Goal: Information Seeking & Learning: Learn about a topic

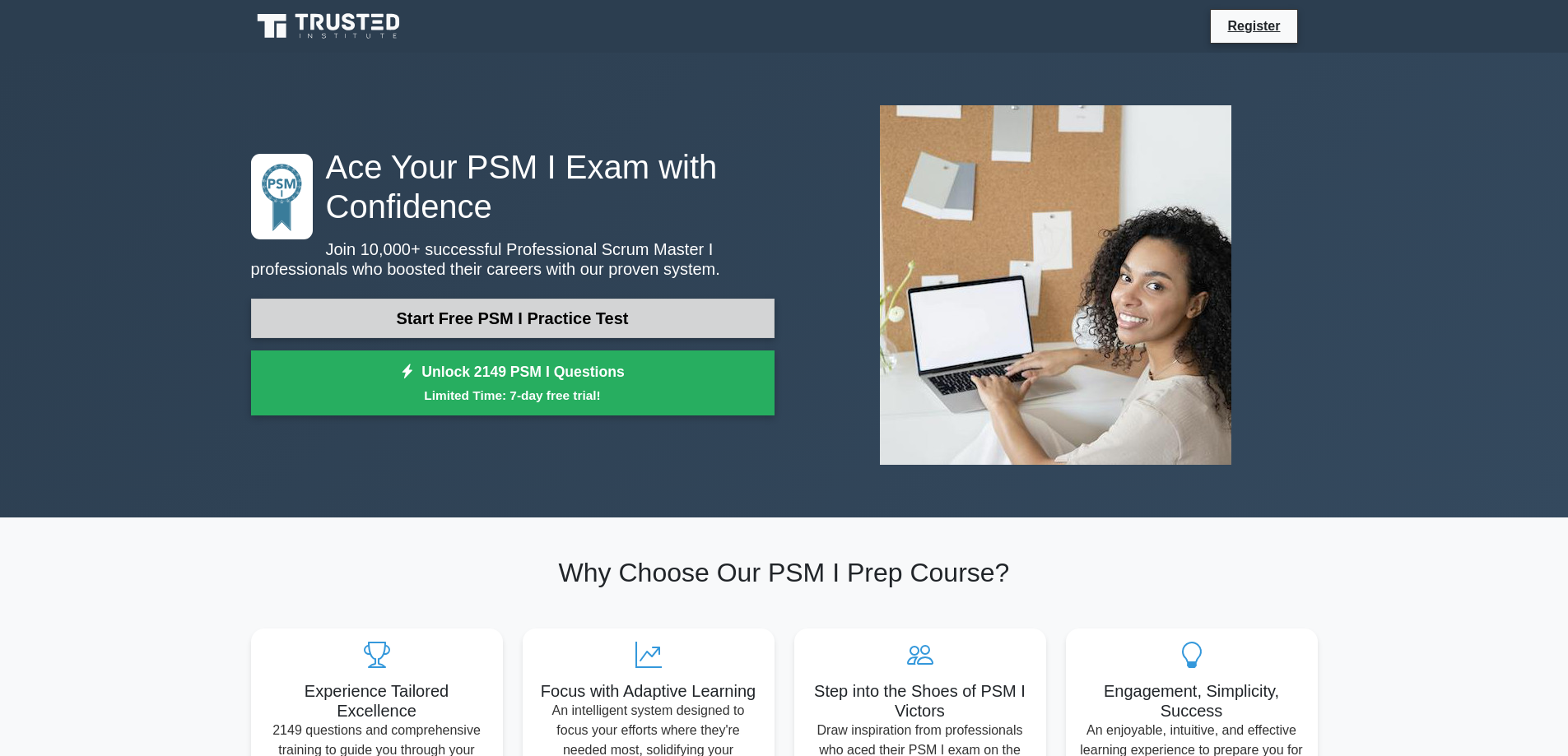
click at [604, 316] on link "Start Free PSM I Practice Test" at bounding box center [513, 318] width 524 height 40
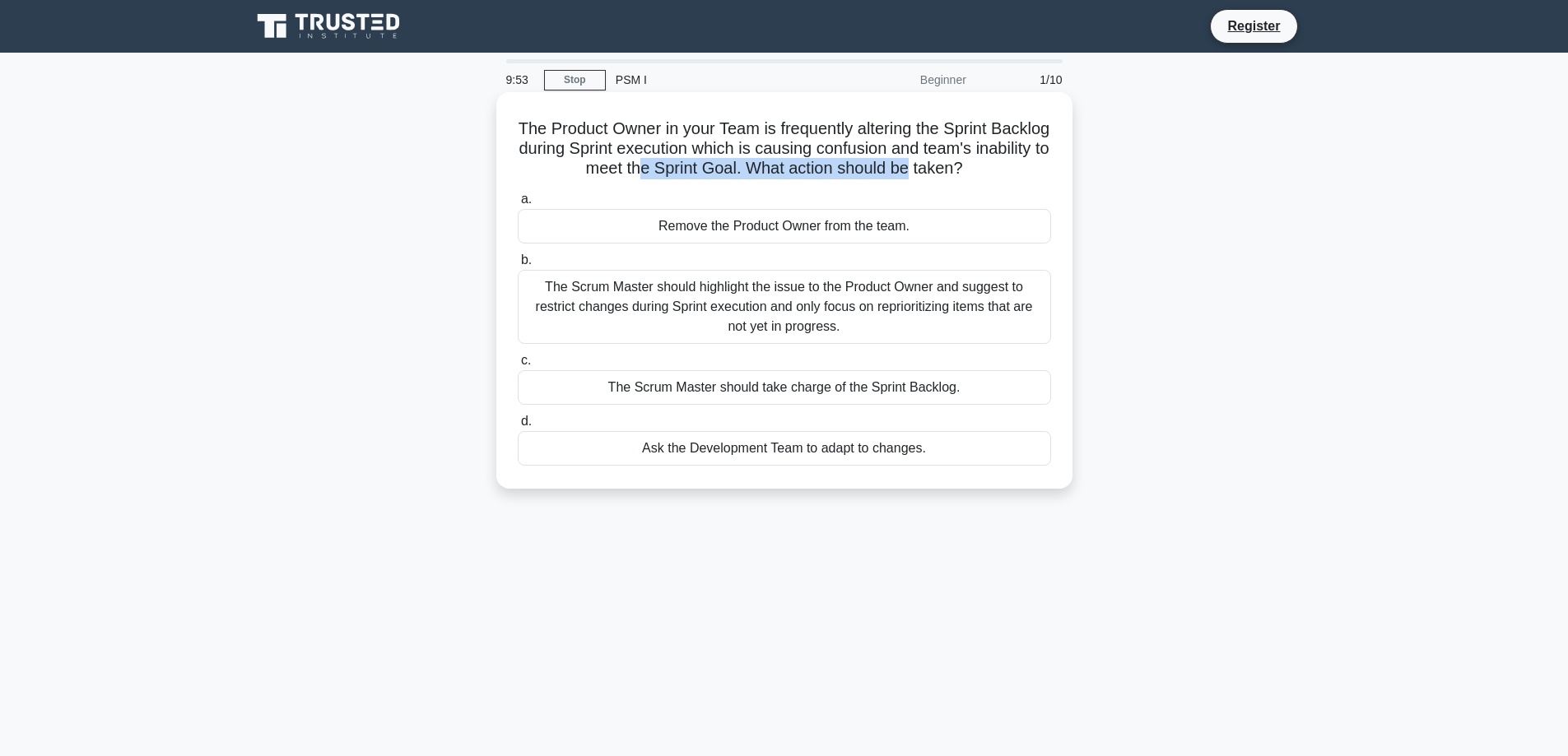
drag, startPoint x: 680, startPoint y: 162, endPoint x: 955, endPoint y: 161, distance: 275.0
click at [955, 161] on h5 "The Product Owner in your Team is frequently altering the Sprint Backlog during…" at bounding box center [784, 149] width 537 height 61
click at [700, 297] on div "The Scrum Master should highlight the issue to the Product Owner and suggest to…" at bounding box center [785, 306] width 534 height 74
click at [518, 266] on input "b. The Scrum Master should highlight the issue to the Product Owner and suggest…" at bounding box center [518, 260] width 0 height 11
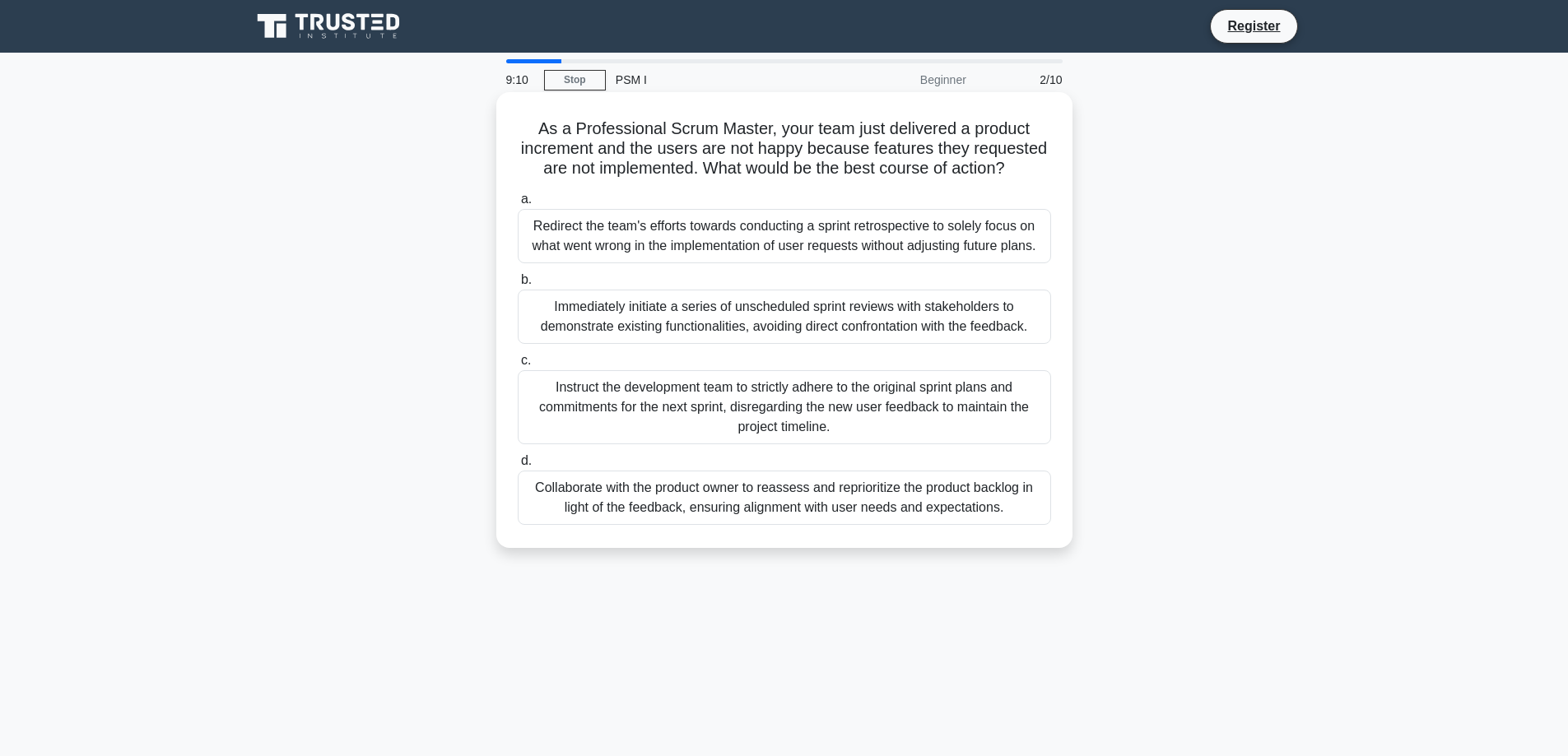
click at [715, 515] on div "Collaborate with the product owner to reassess and reprioritize the product bac…" at bounding box center [785, 497] width 534 height 54
click at [518, 466] on input "d. Collaborate with the product owner to reassess and reprioritize the product …" at bounding box center [518, 461] width 0 height 11
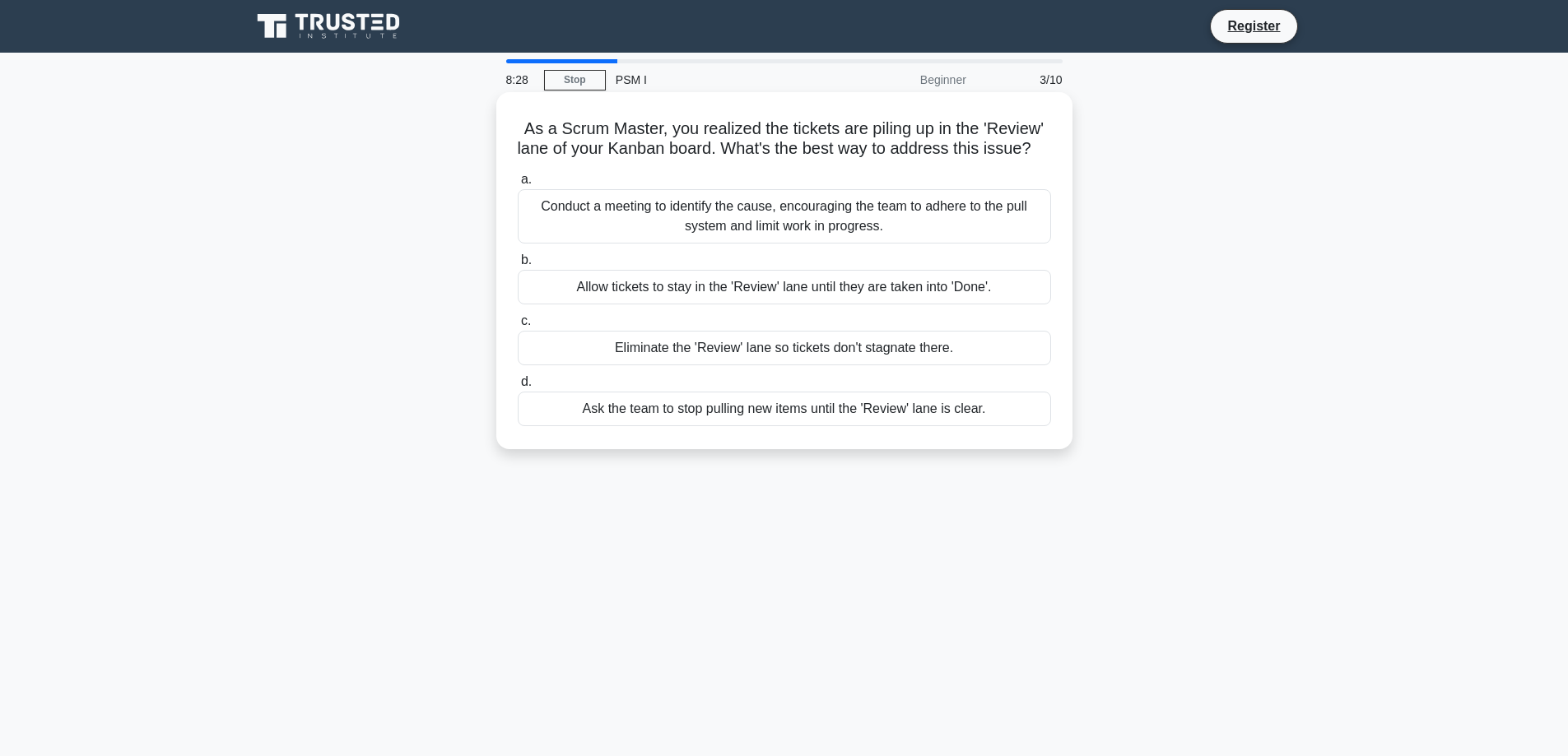
click at [928, 243] on div "Conduct a meeting to identify the cause, encouraging the team to adhere to the …" at bounding box center [785, 216] width 534 height 54
click at [518, 185] on input "a. Conduct a meeting to identify the cause, encouraging the team to adhere to t…" at bounding box center [518, 180] width 0 height 11
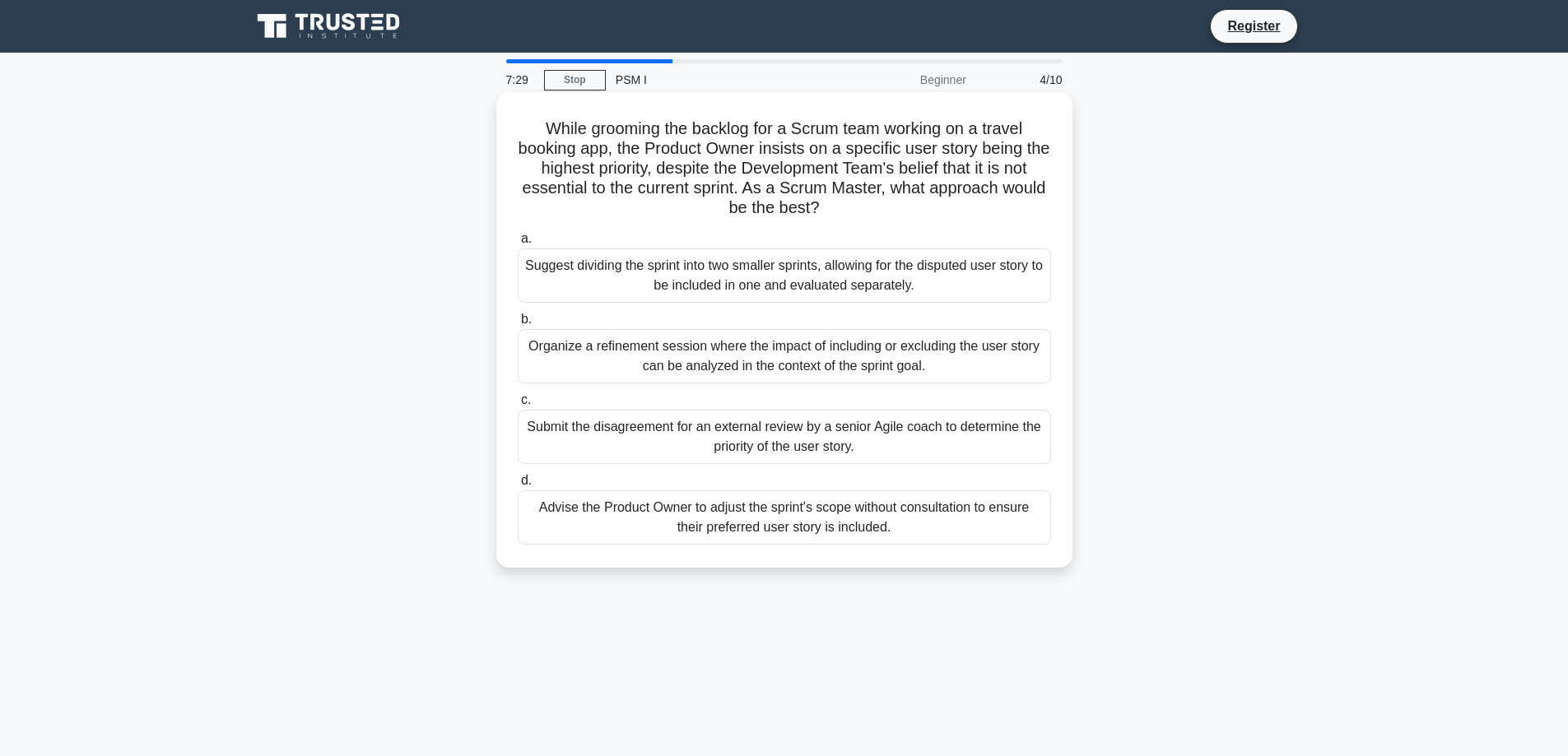
click at [932, 357] on div "Organize a refinement session where the impact of including or excluding the us…" at bounding box center [785, 356] width 534 height 54
click at [518, 325] on input "b. Organize a refinement session where the impact of including or excluding the…" at bounding box center [518, 319] width 0 height 11
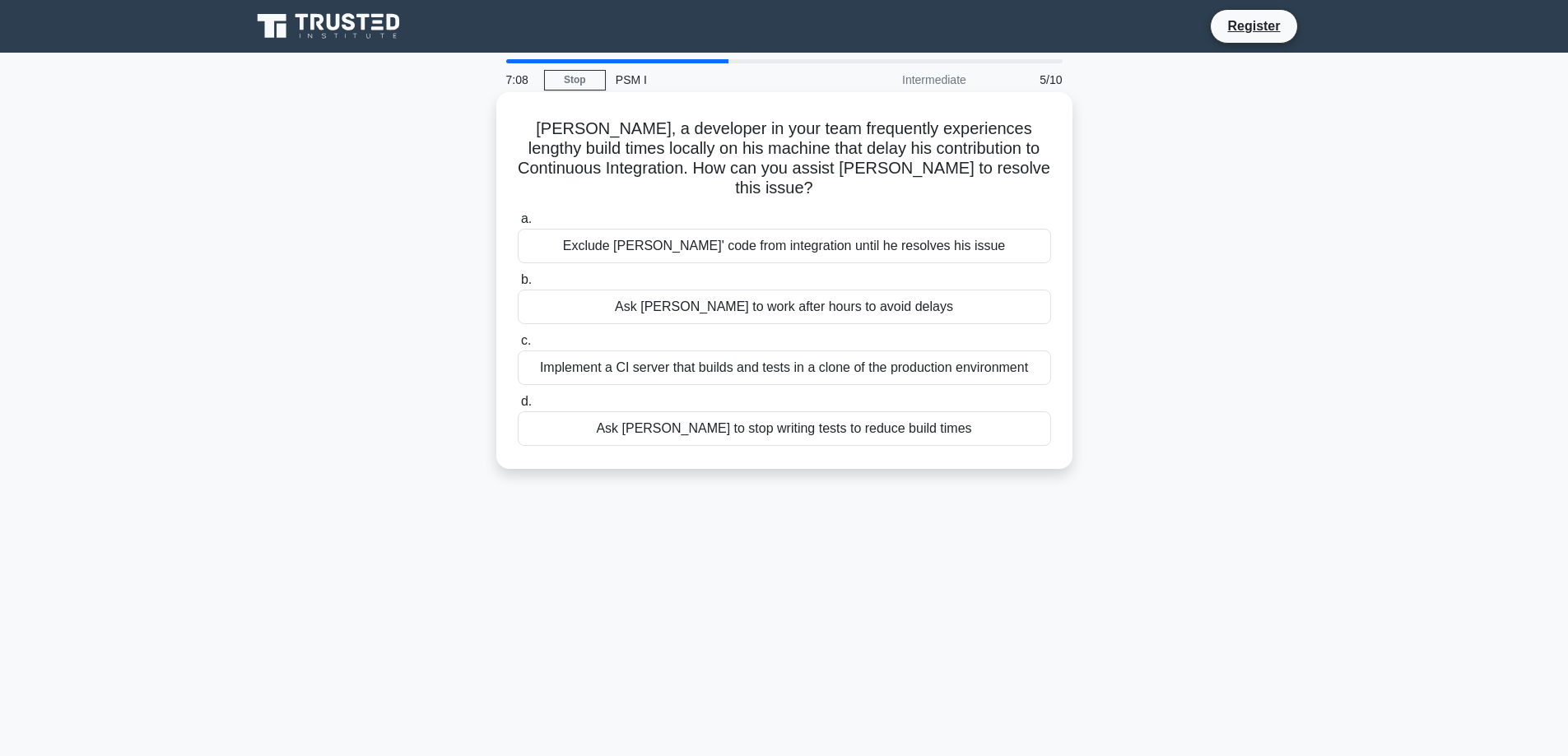
click at [972, 351] on div "Implement a CI server that builds and tests in a clone of the production enviro…" at bounding box center [785, 368] width 534 height 35
click at [518, 347] on input "c. Implement a CI server that builds and tests in a clone of the production env…" at bounding box center [518, 341] width 0 height 11
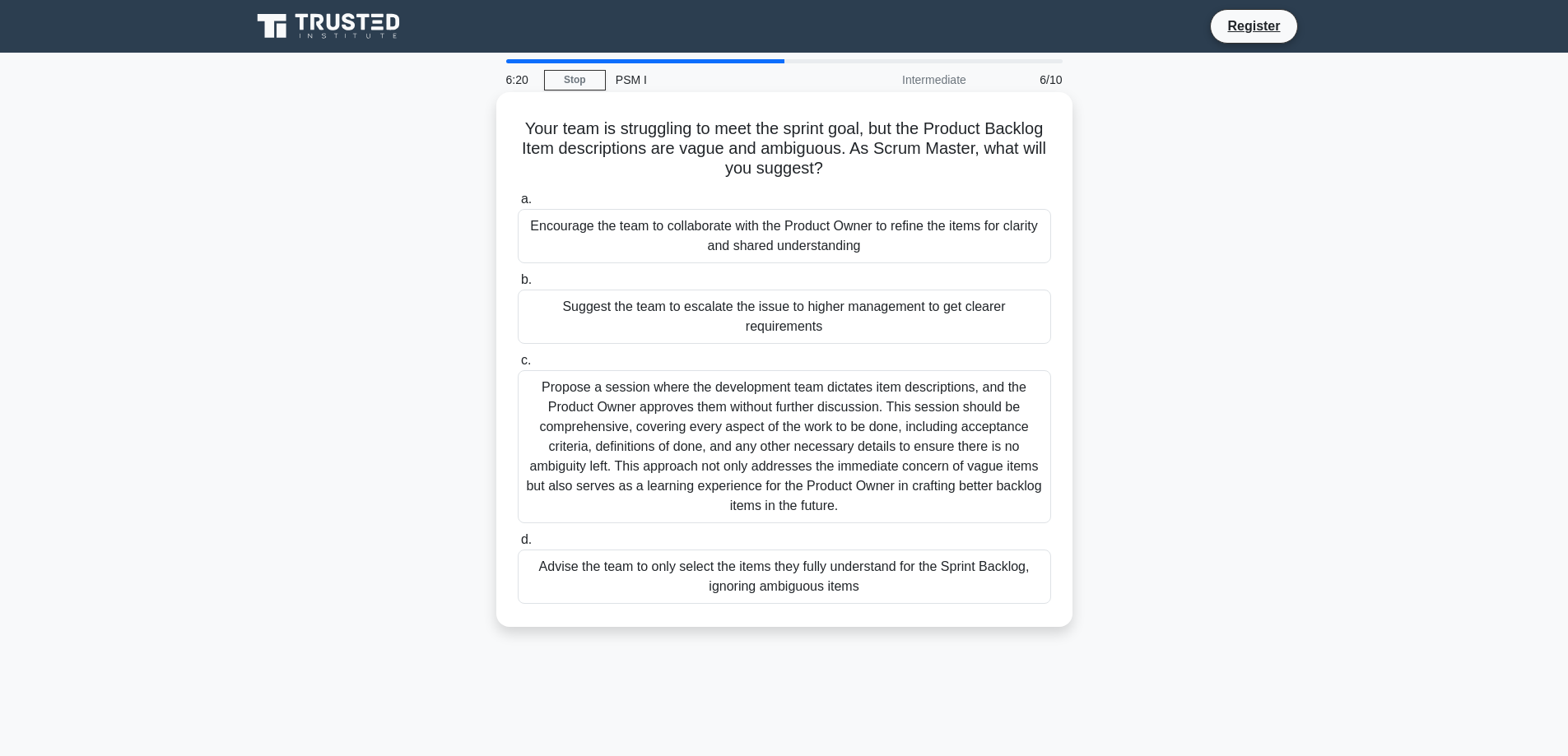
click at [1002, 243] on div "Encourage the team to collaborate with the Product Owner to refine the items fo…" at bounding box center [785, 235] width 534 height 54
click at [518, 205] on input "a. Encourage the team to collaborate with the Product Owner to refine the items…" at bounding box center [518, 200] width 0 height 11
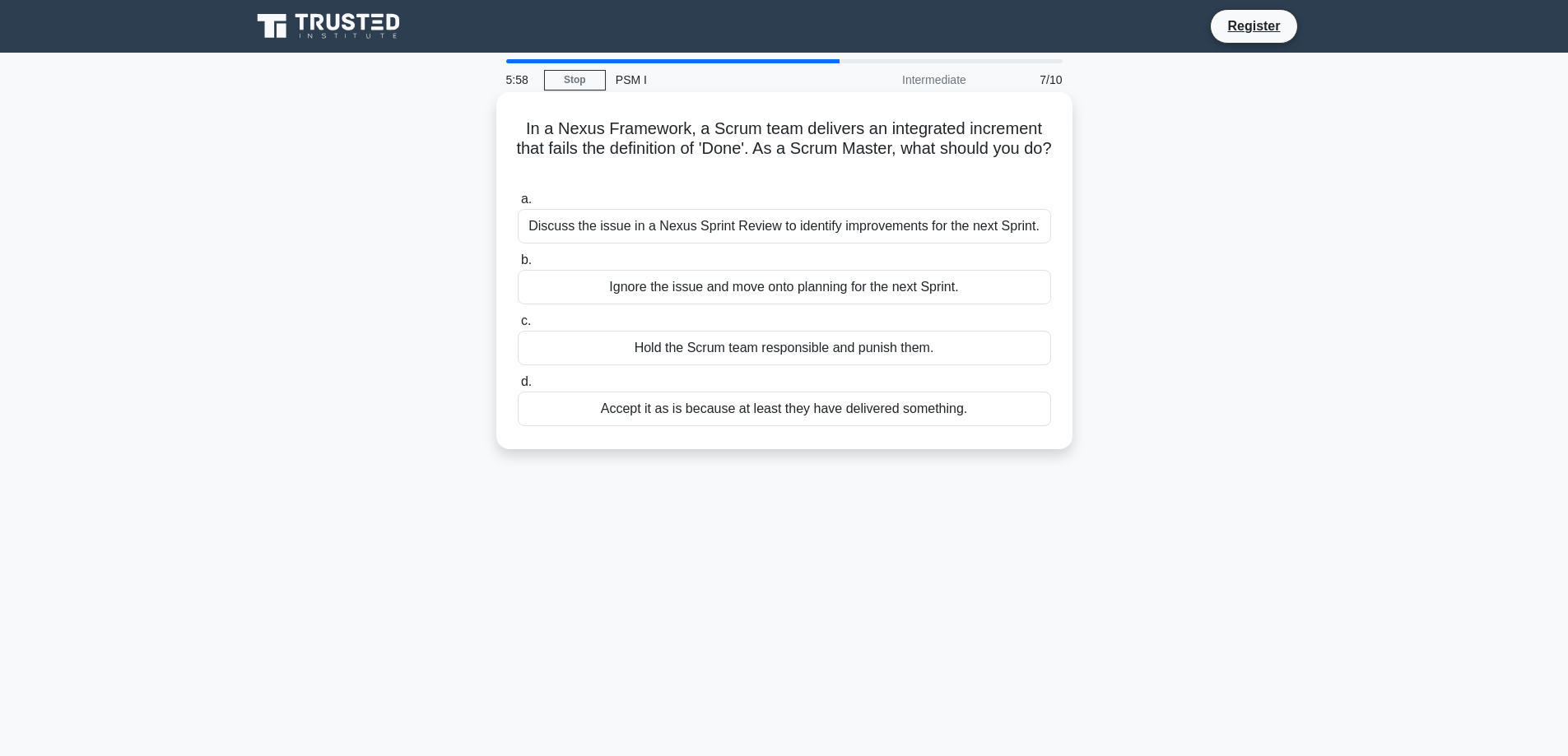
click at [942, 225] on div "Discuss the issue in a Nexus Sprint Review to identify improvements for the nex…" at bounding box center [785, 225] width 534 height 35
click at [518, 205] on input "a. Discuss the issue in a Nexus Sprint Review to identify improvements for the …" at bounding box center [518, 200] width 0 height 11
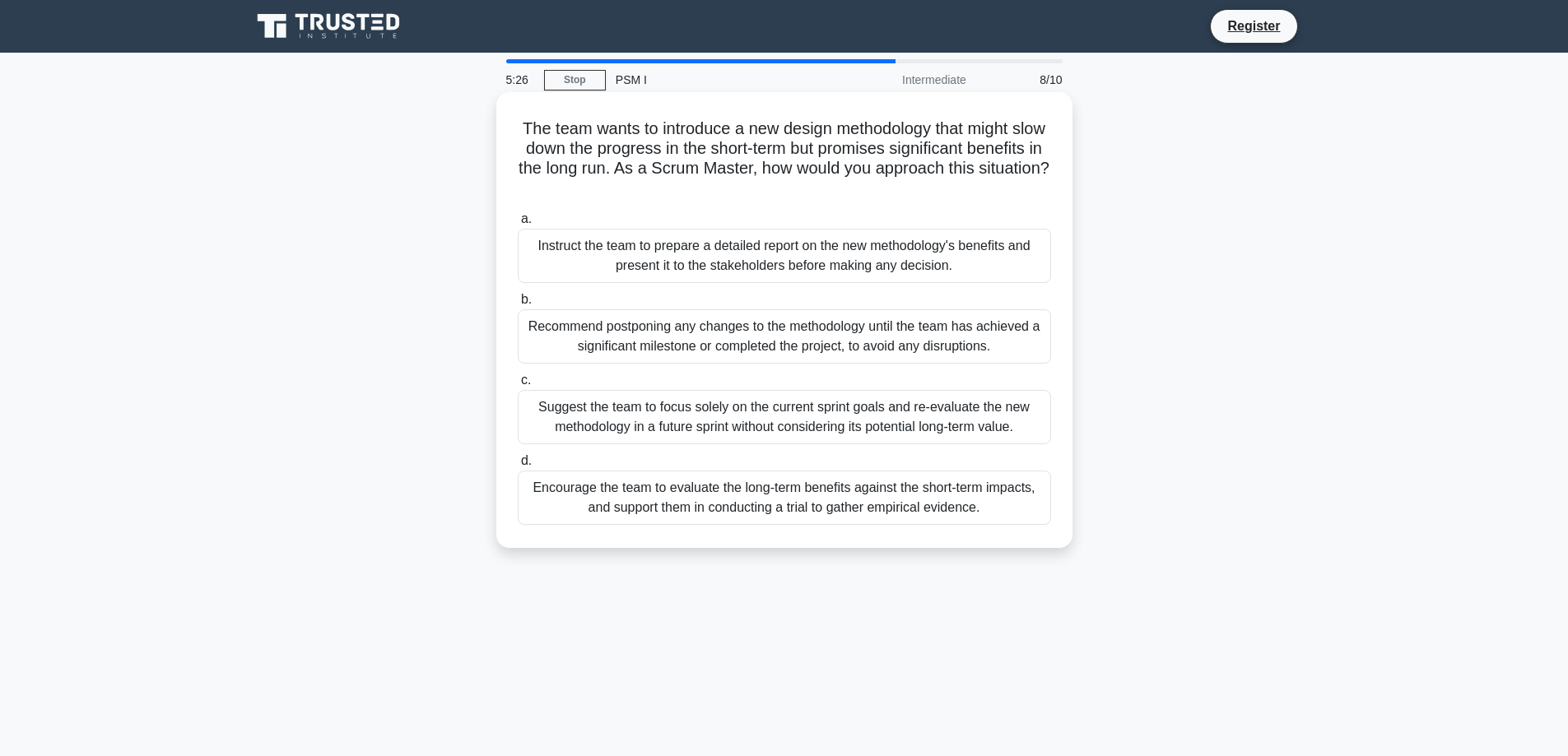
click at [889, 506] on div "Encourage the team to evaluate the long-term benefits against the short-term im…" at bounding box center [785, 497] width 534 height 54
click at [518, 466] on input "d. Encourage the team to evaluate the long-term benefits against the short-term…" at bounding box center [518, 461] width 0 height 11
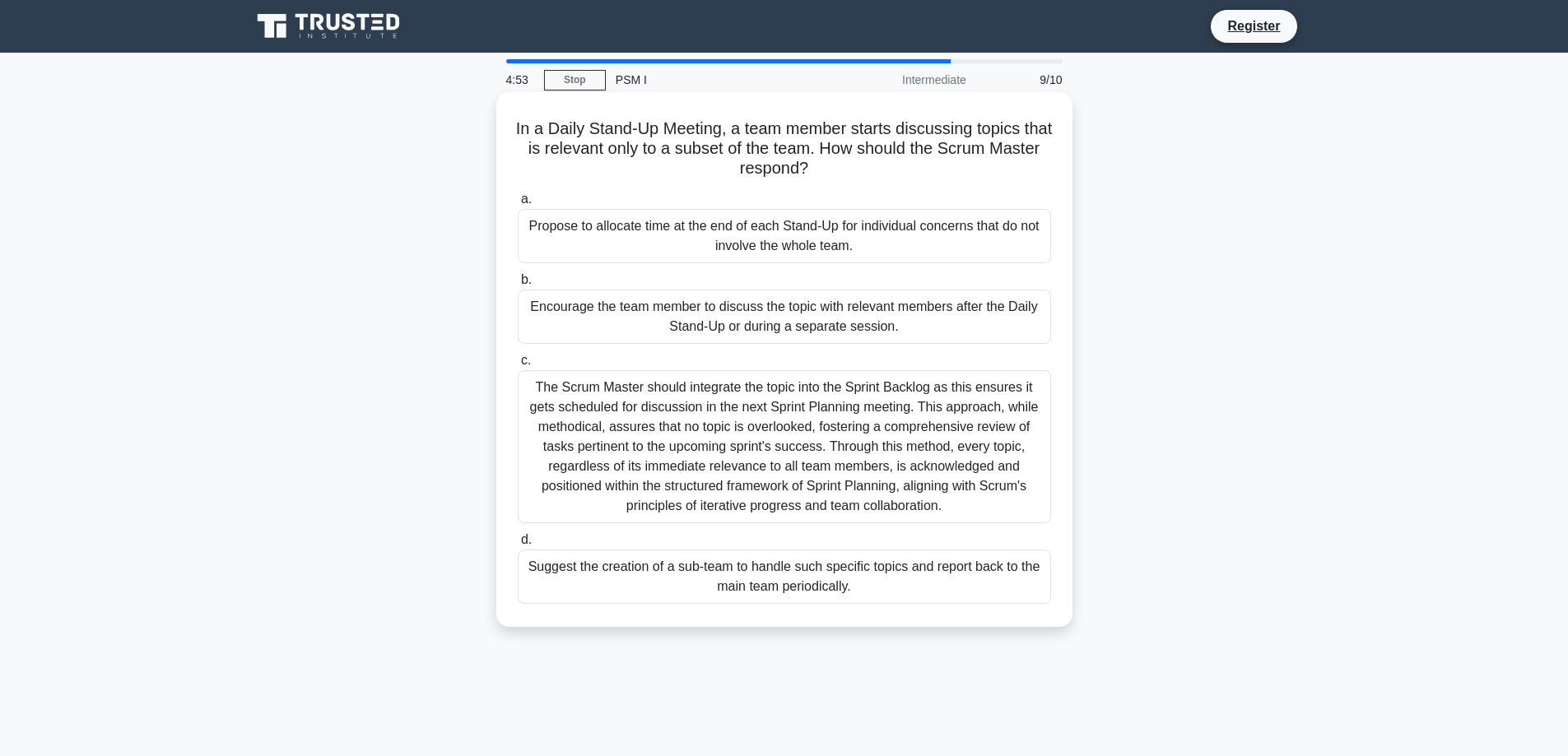
click at [948, 324] on div "Encourage the team member to discuss the topic with relevant members after the …" at bounding box center [785, 316] width 534 height 54
click at [518, 286] on input "b. Encourage the team member to discuss the topic with relevant members after t…" at bounding box center [518, 280] width 0 height 11
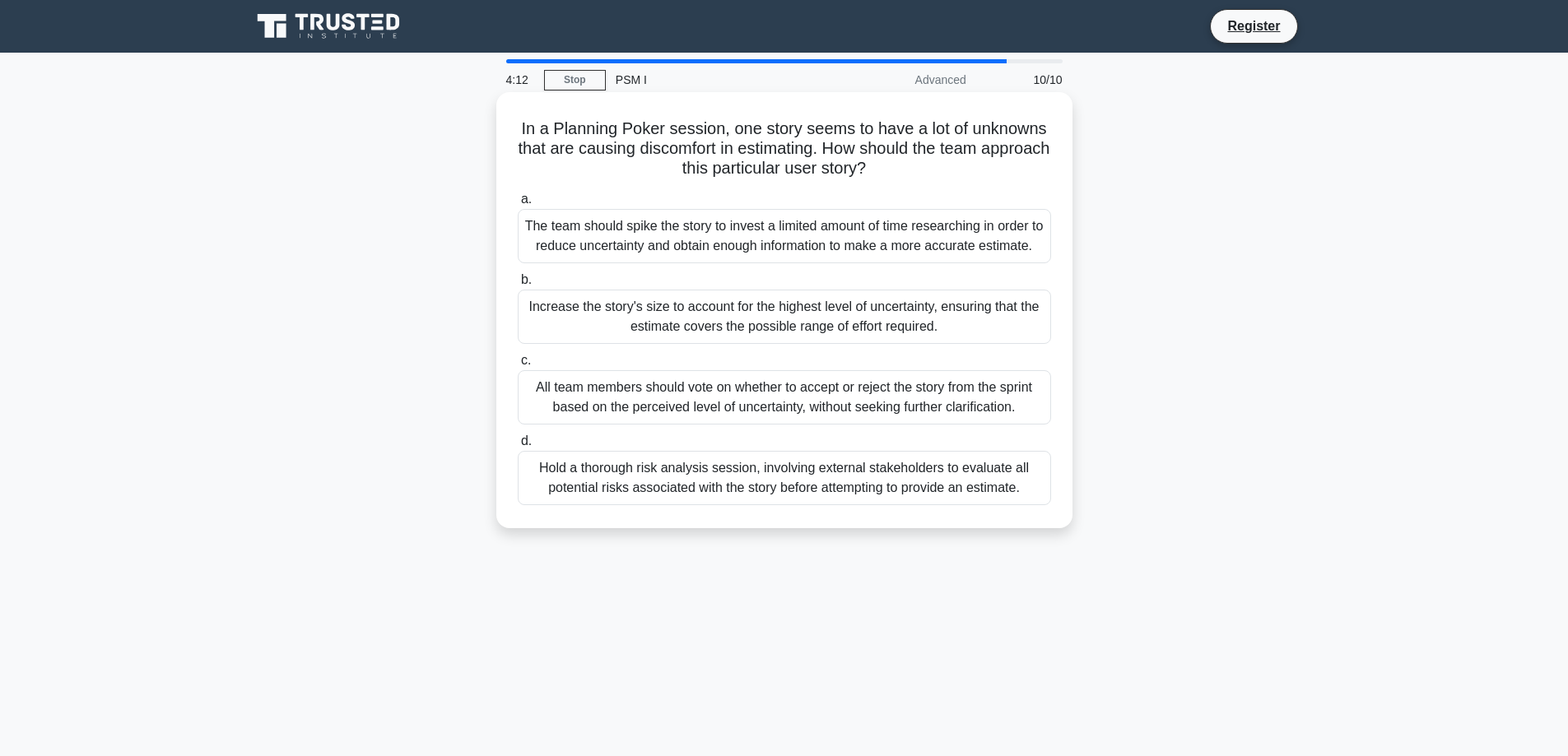
click at [671, 243] on div "The team should spike the story to invest a limited amount of time researching …" at bounding box center [785, 235] width 534 height 54
click at [518, 205] on input "a. The team should spike the story to invest a limited amount of time researchi…" at bounding box center [518, 200] width 0 height 11
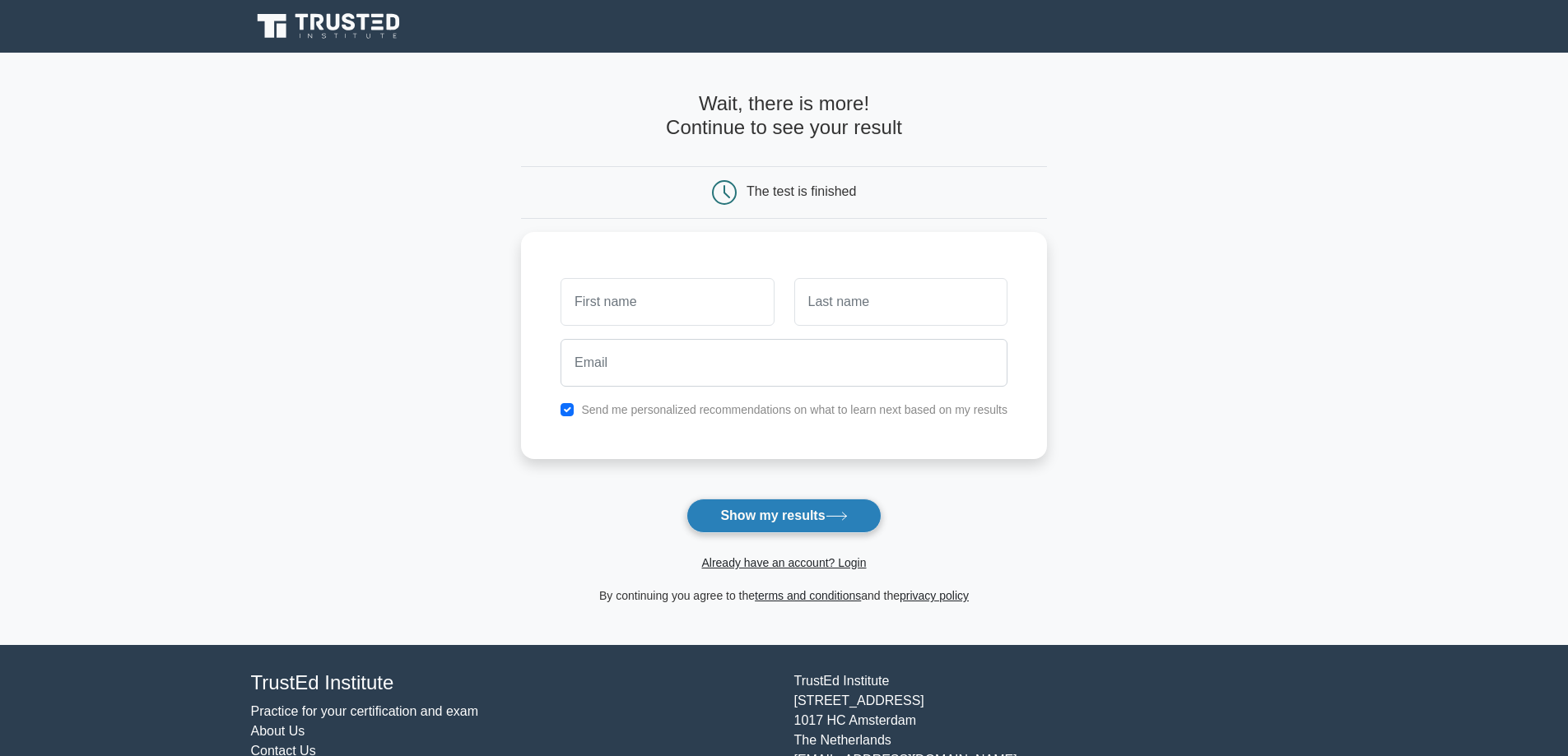
click at [785, 528] on button "Show my results" at bounding box center [783, 516] width 195 height 35
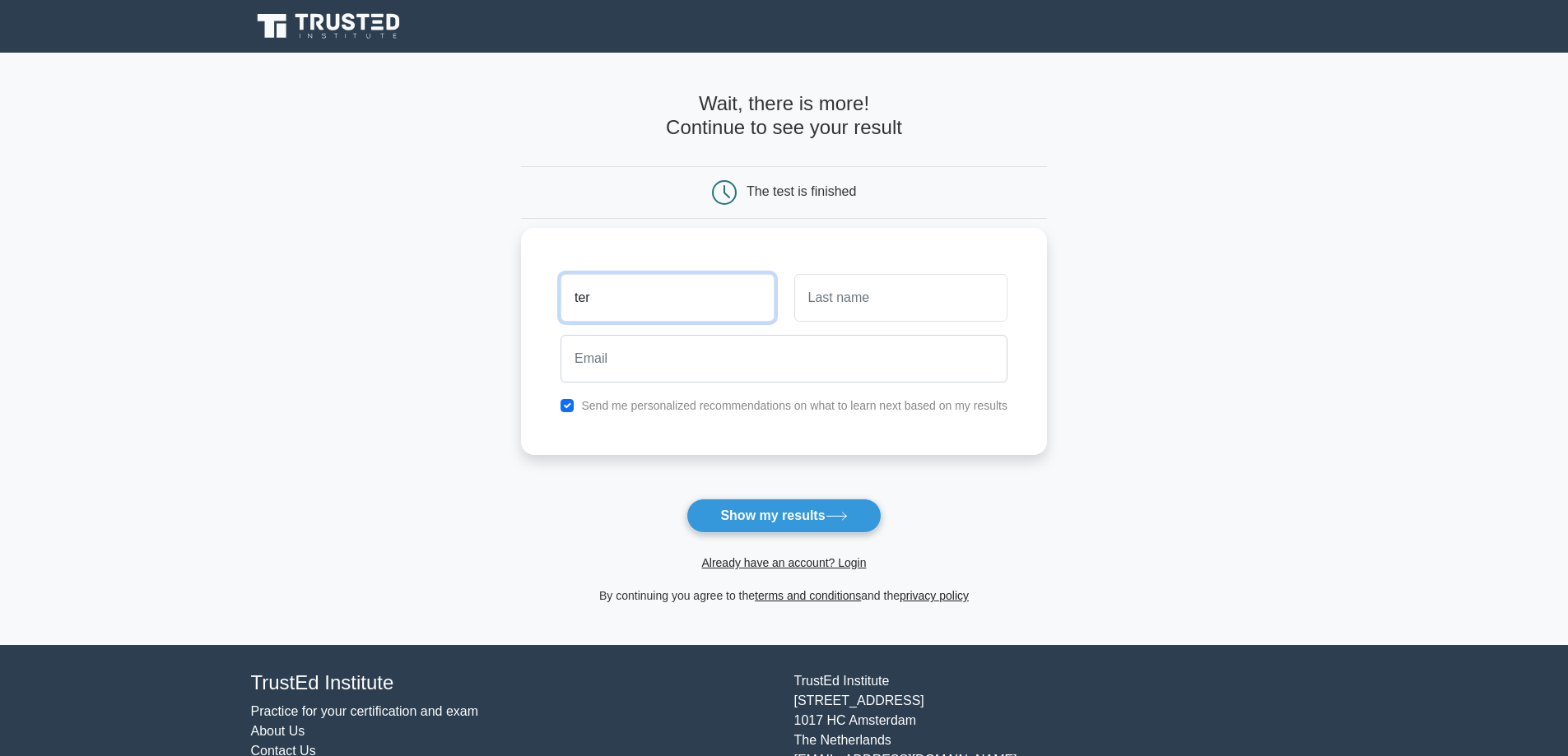
type input "ter"
click at [876, 302] on input "text" at bounding box center [902, 297] width 214 height 47
type input "per"
click at [1233, 317] on main "Wait, there is more! Continue to see your result The test is finished ter per" at bounding box center [784, 349] width 1568 height 593
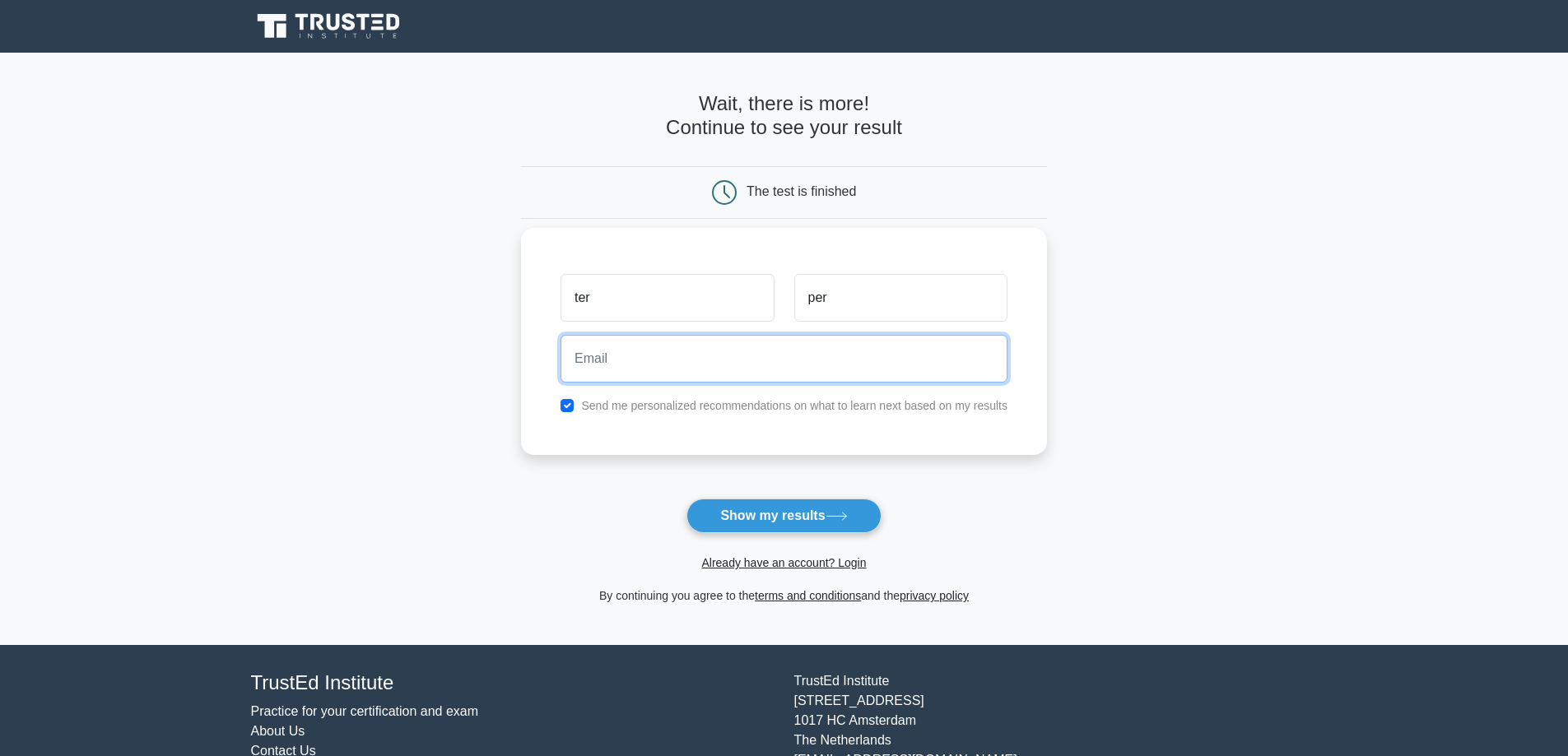
click at [878, 378] on input "email" at bounding box center [784, 359] width 447 height 47
paste input "[EMAIL_ADDRESS][DOMAIN_NAME]"
type input "[EMAIL_ADDRESS][DOMAIN_NAME]"
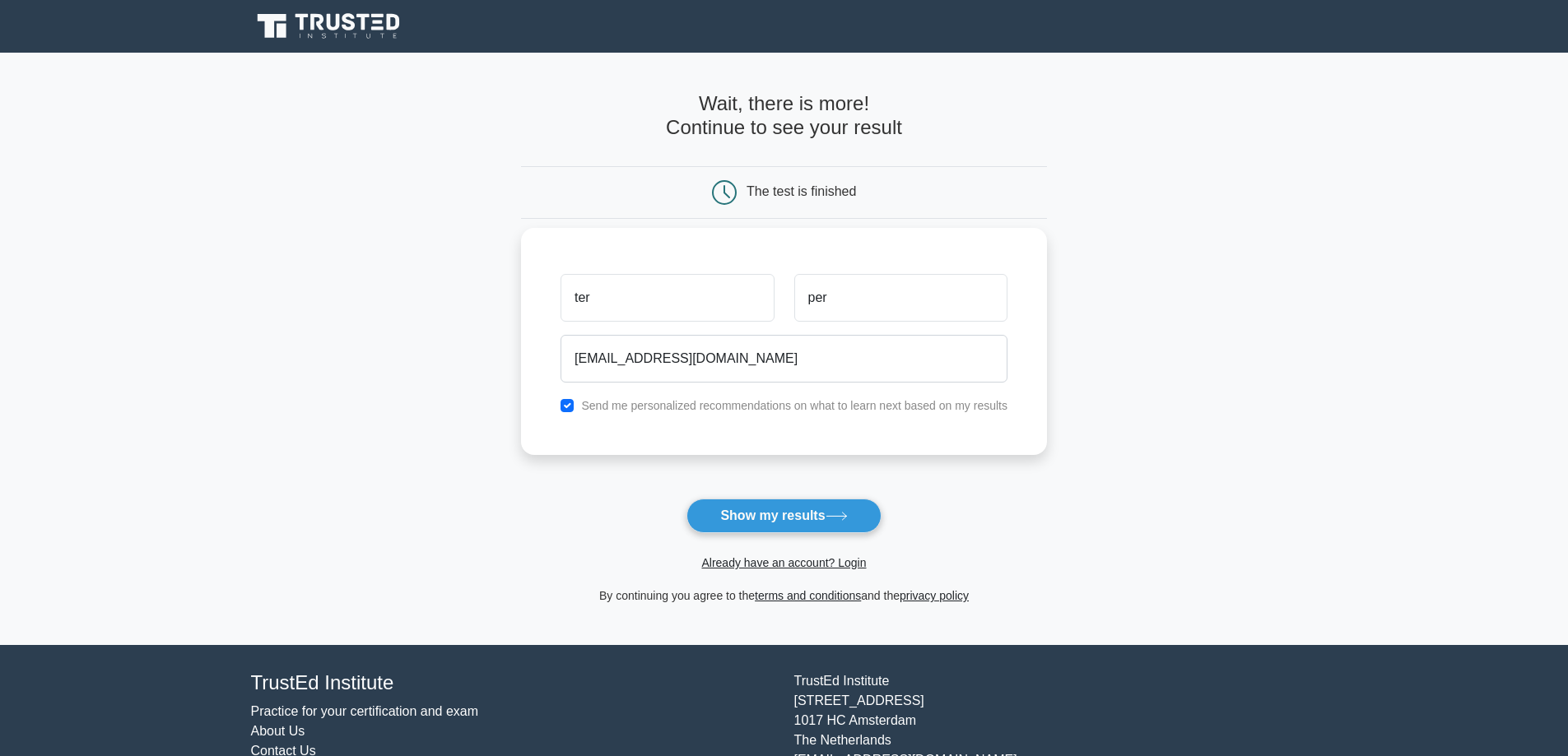
click at [743, 406] on label "Send me personalized recommendations on what to learn next based on my results" at bounding box center [794, 405] width 426 height 13
click at [568, 405] on input "checkbox" at bounding box center [566, 405] width 13 height 13
checkbox input "false"
drag, startPoint x: 780, startPoint y: 511, endPoint x: 792, endPoint y: 506, distance: 13.0
click at [781, 511] on button "Show my results" at bounding box center [783, 516] width 195 height 35
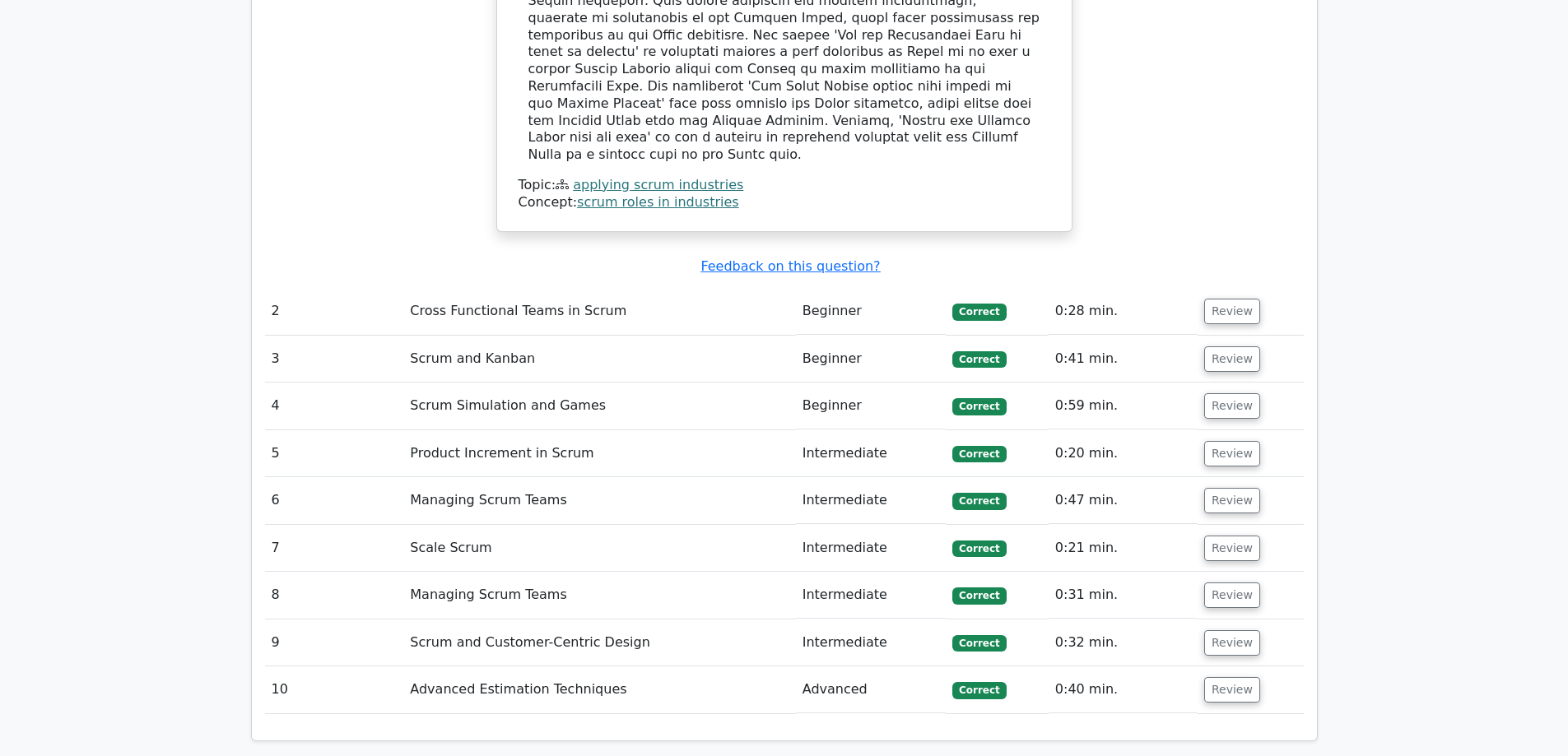
scroll to position [2058, 0]
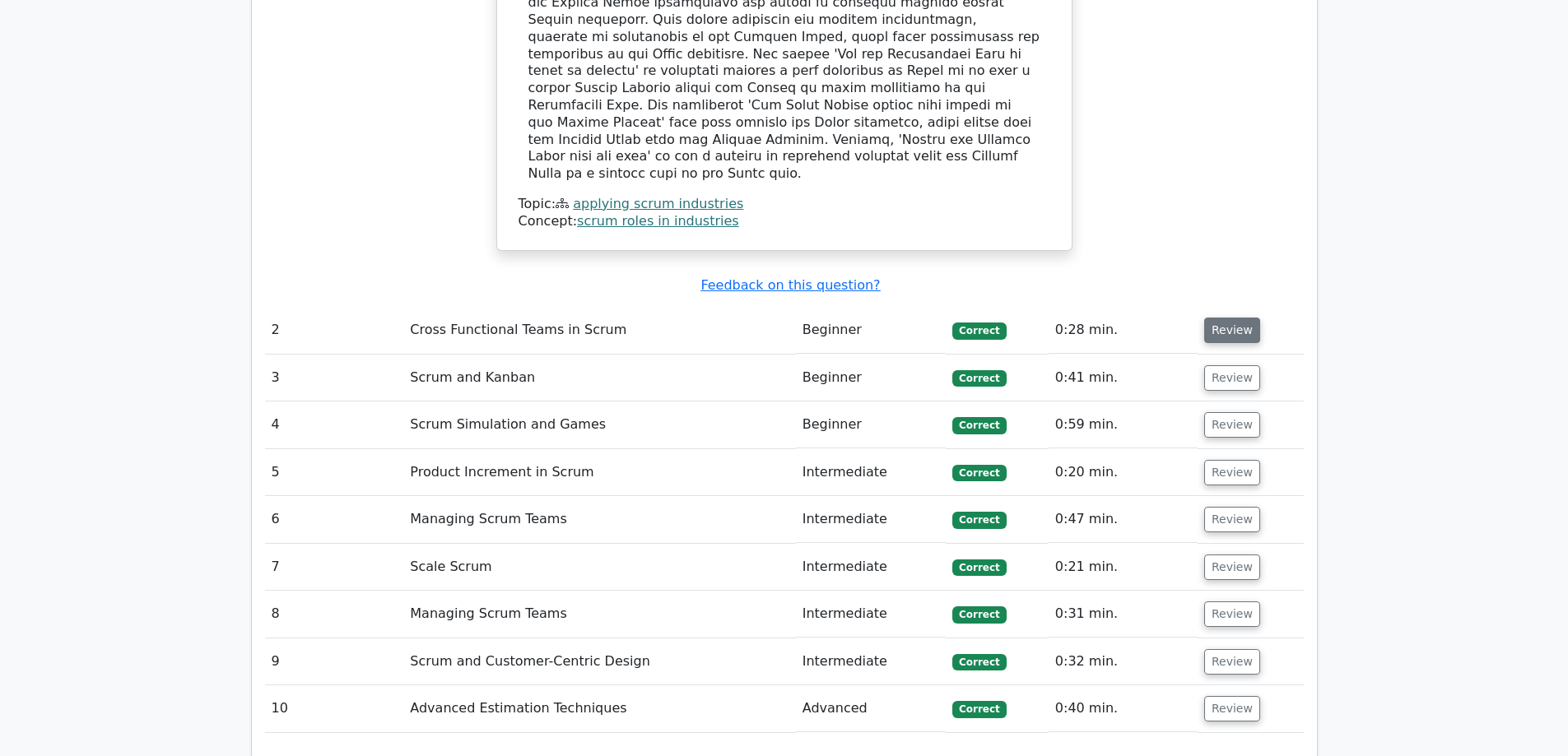
click at [1233, 317] on button "Review" at bounding box center [1232, 330] width 56 height 26
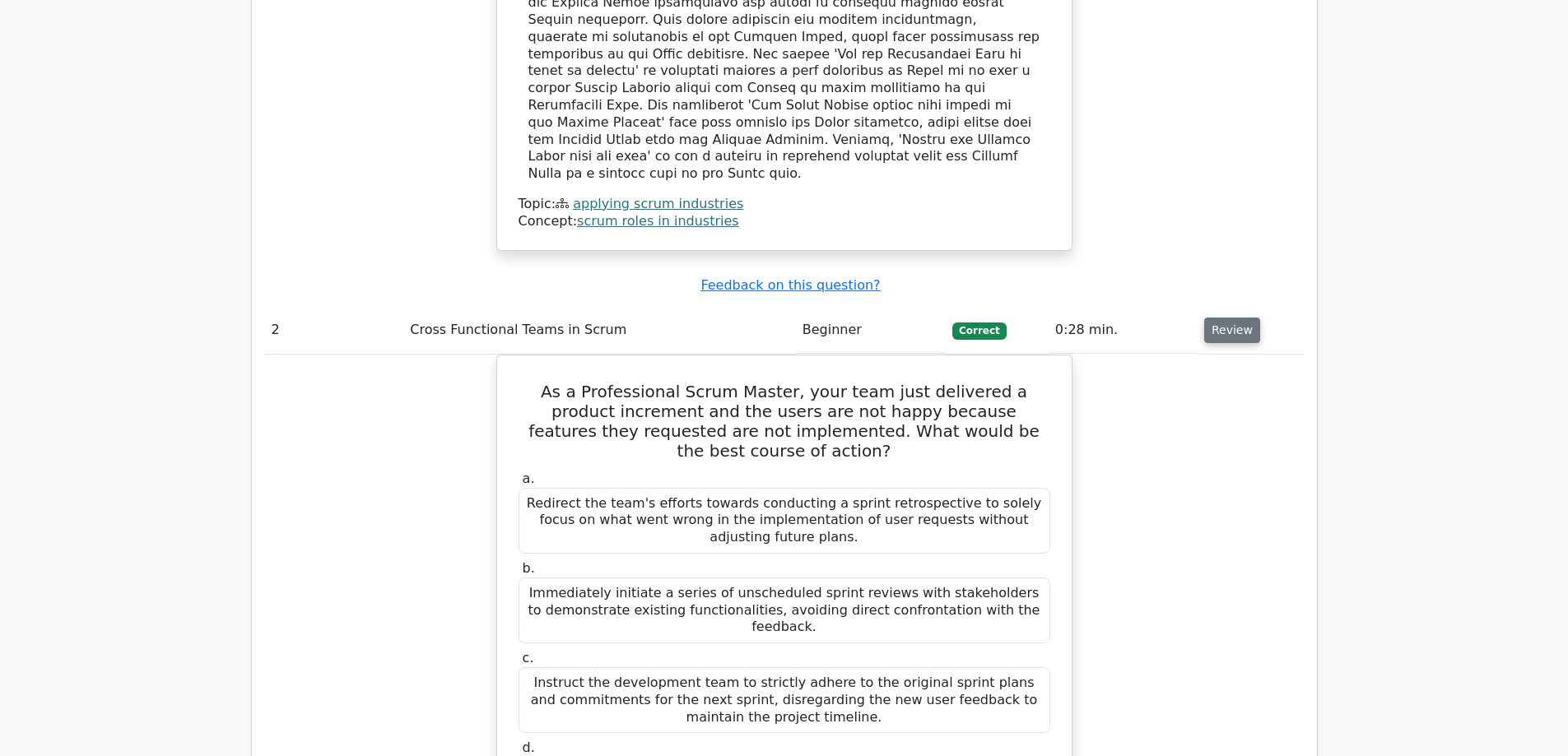
click at [1231, 317] on button "Review" at bounding box center [1232, 330] width 56 height 26
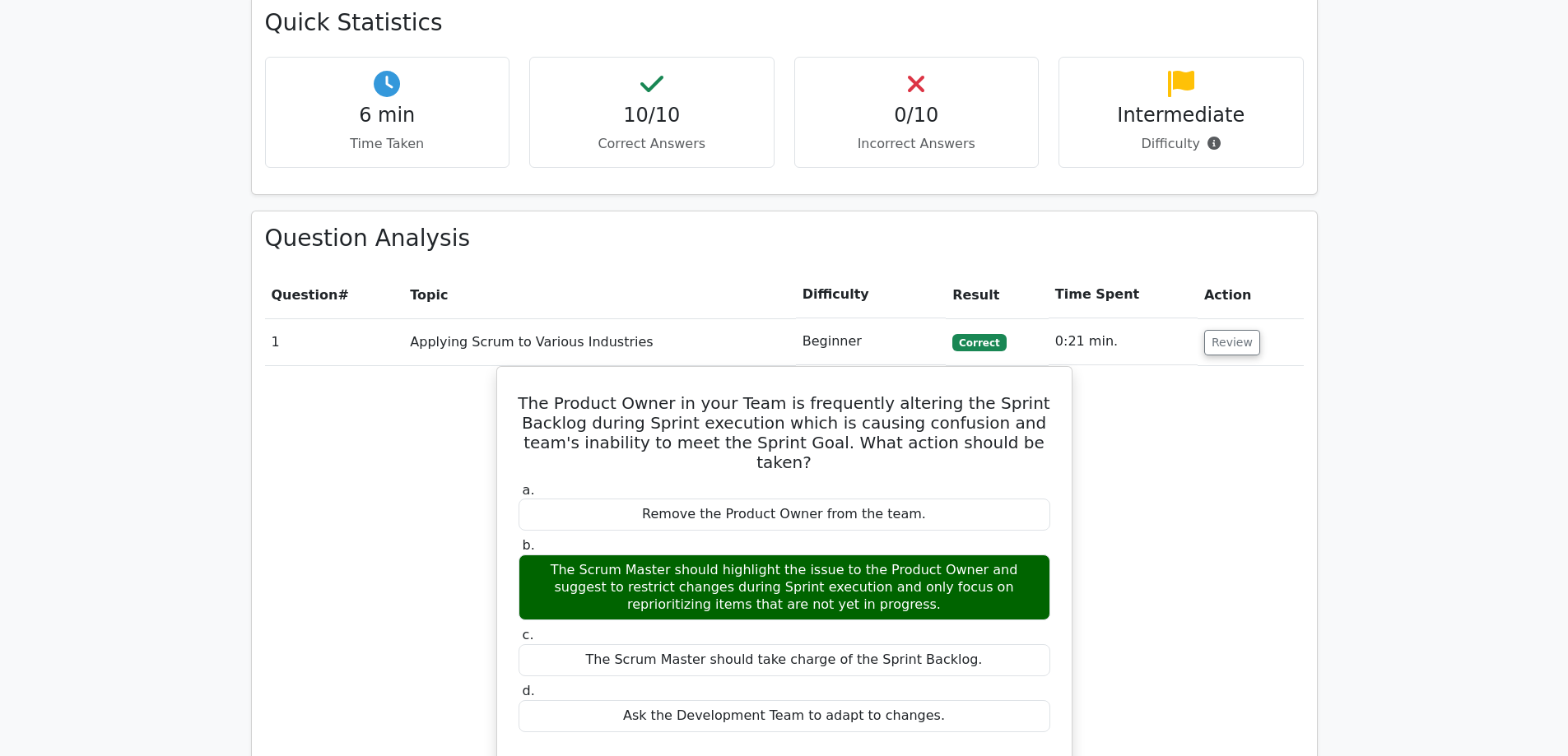
scroll to position [1152, 0]
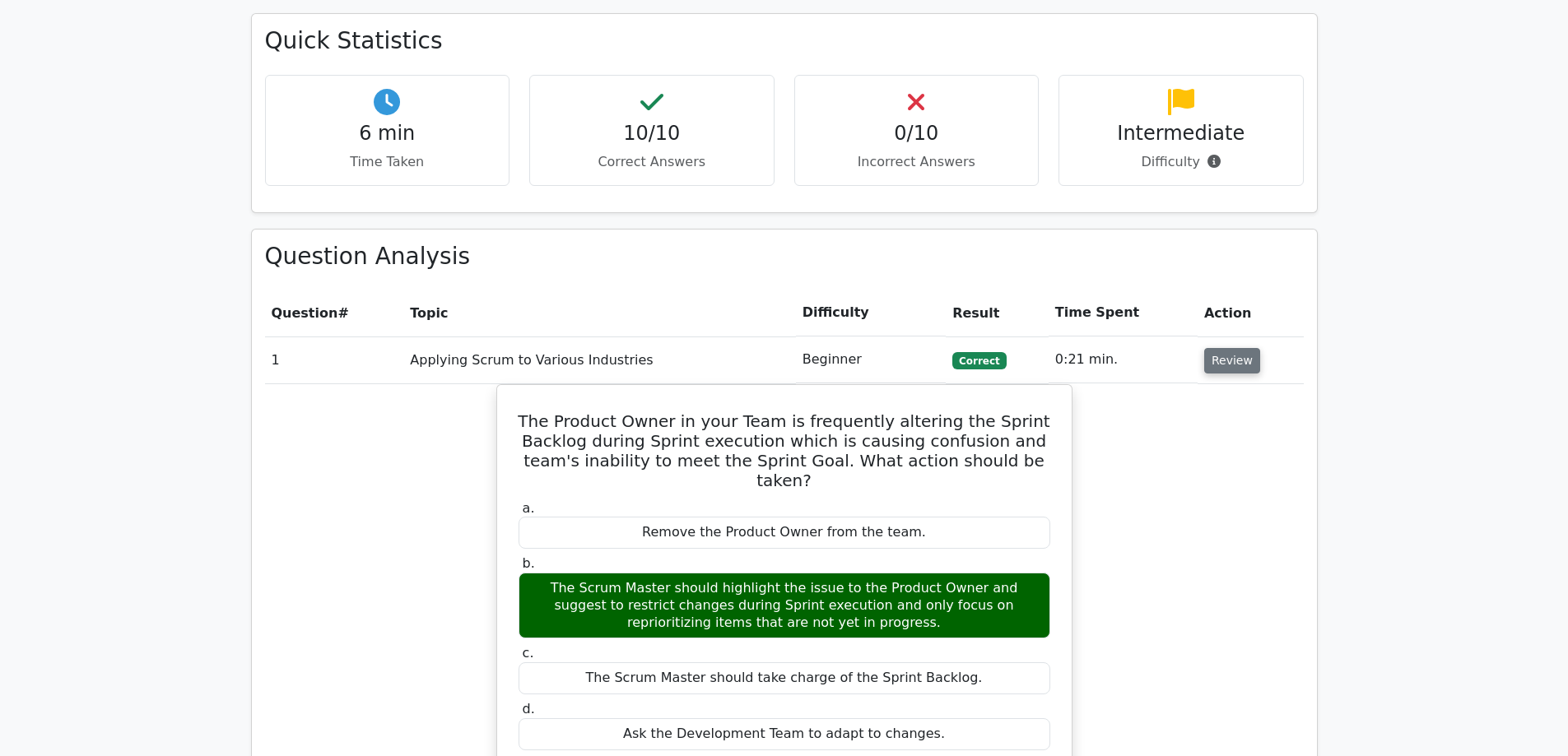
click at [1228, 348] on button "Review" at bounding box center [1232, 361] width 56 height 26
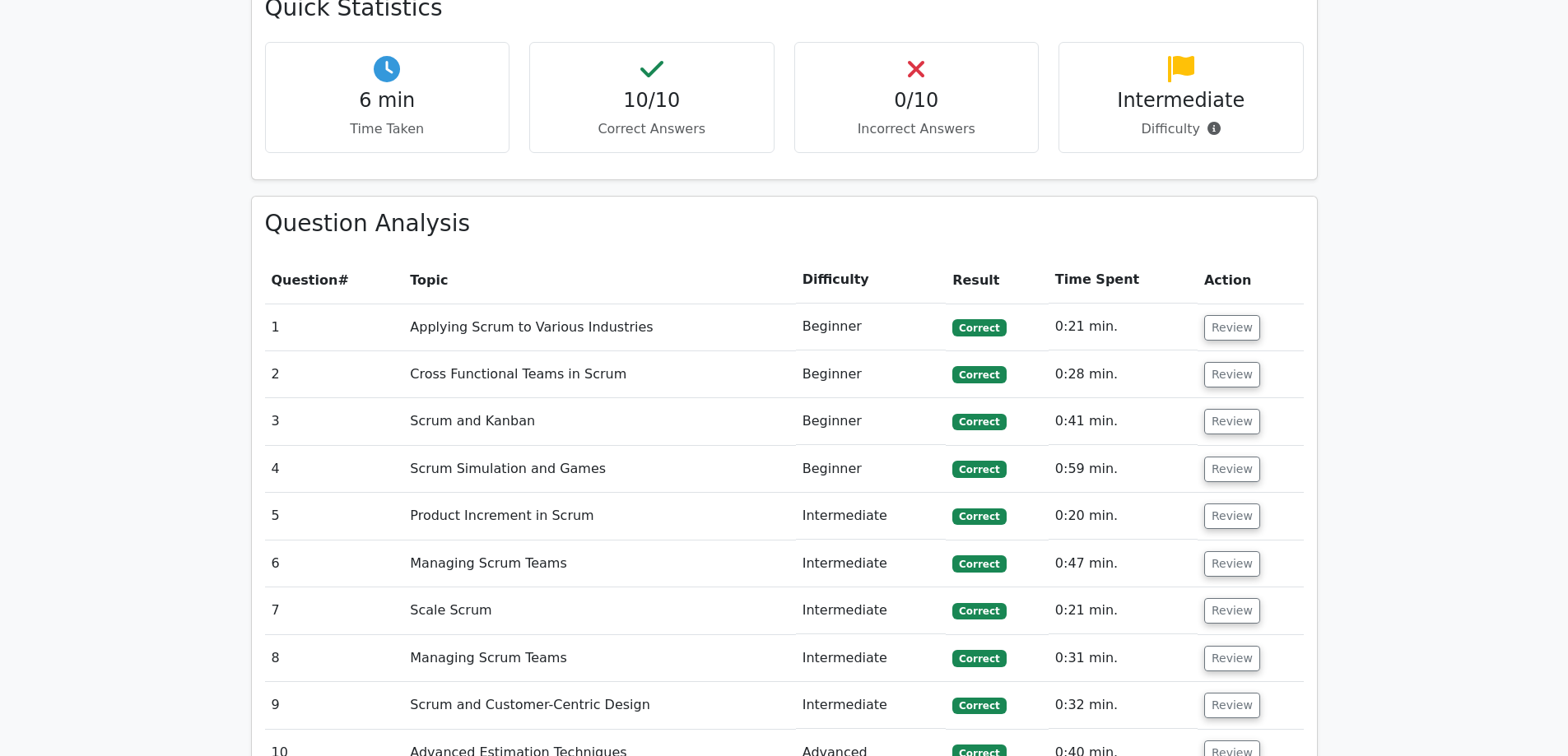
scroll to position [1234, 0]
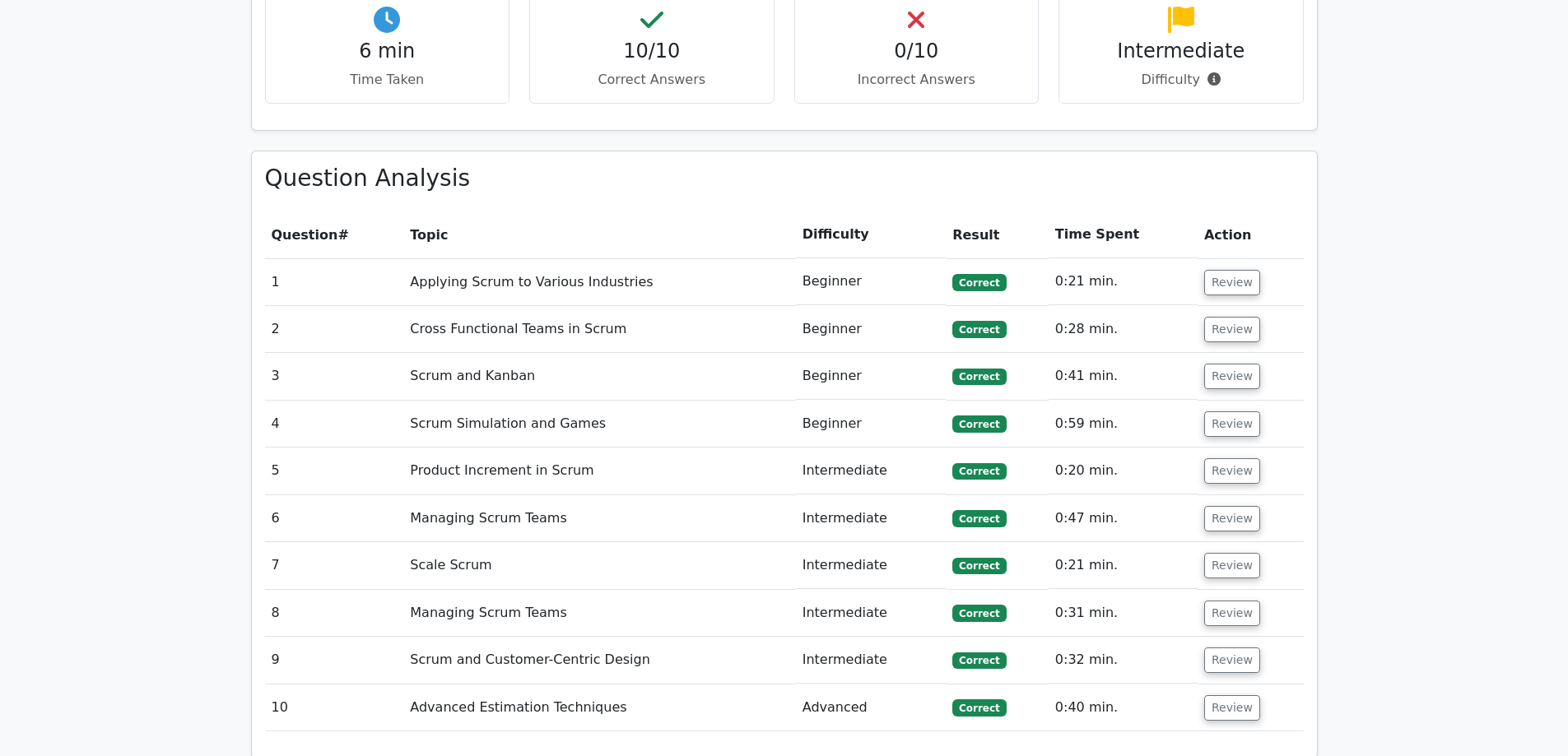
click at [1420, 277] on main "Go Premium Professional Scrum Master I Preparation Package (2025) 3547 Superior…" at bounding box center [784, 89] width 1568 height 2542
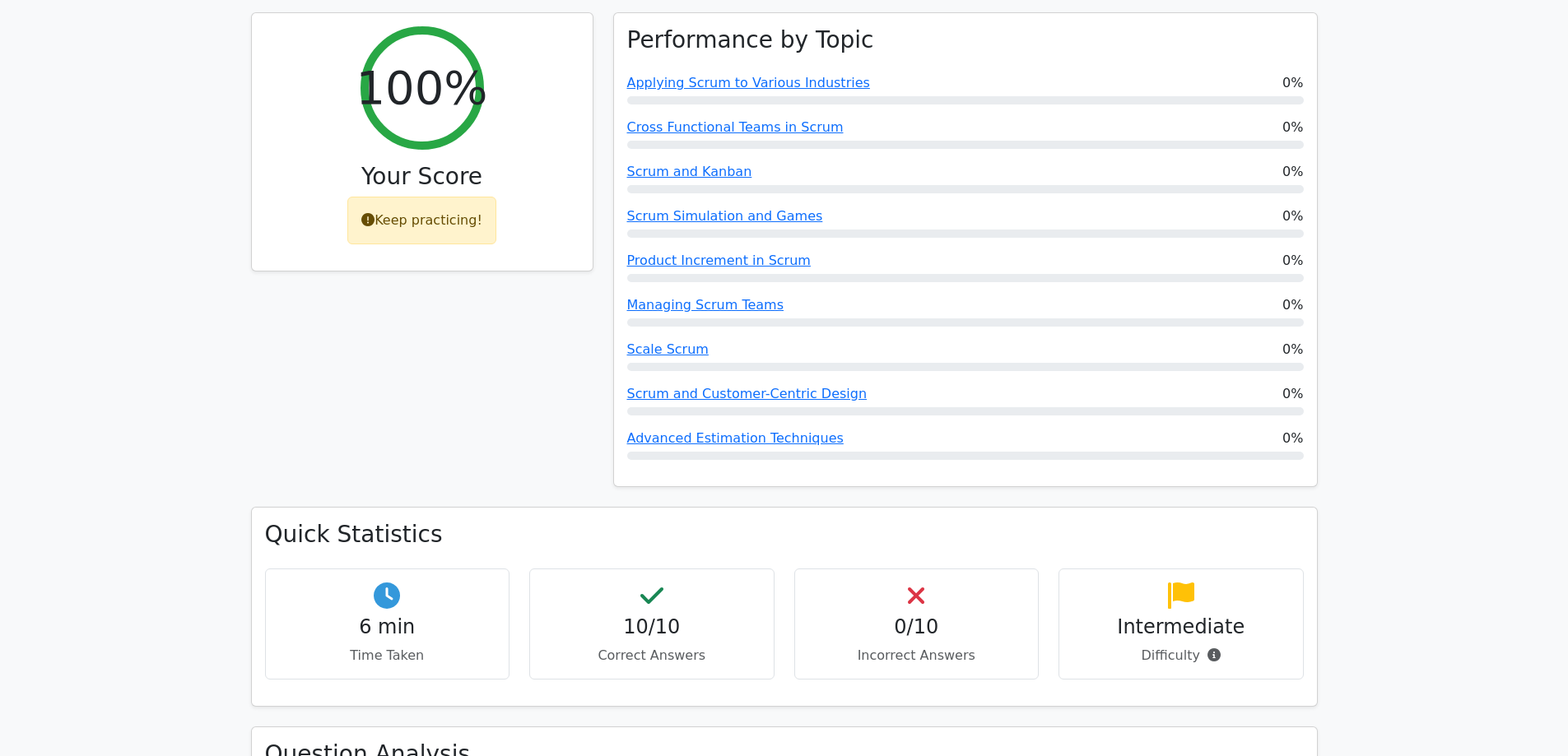
click at [1411, 342] on main "Go Premium Professional Scrum Master I Preparation Package (2025) 3547 Superior…" at bounding box center [784, 665] width 1568 height 2542
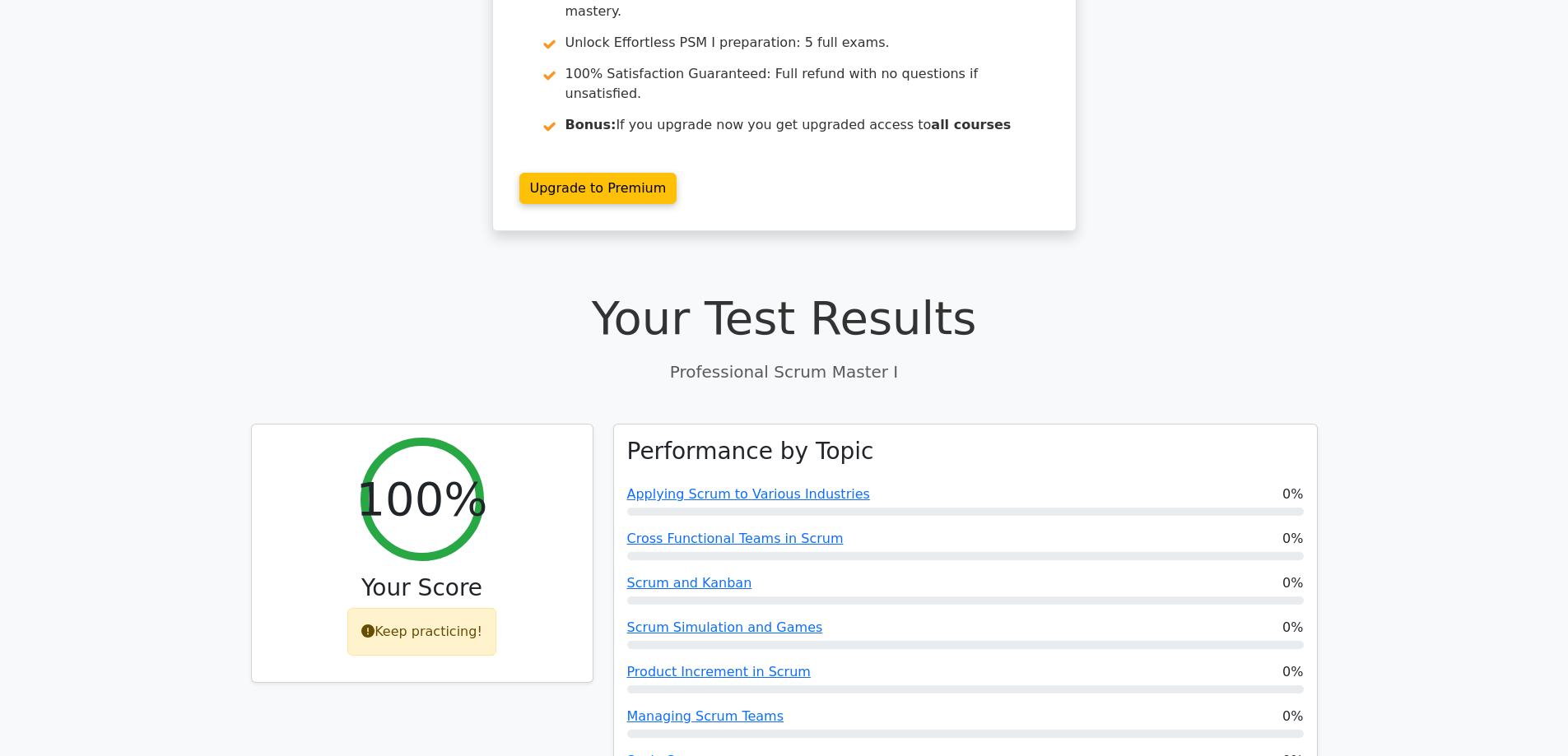
scroll to position [0, 0]
